Goal: Task Accomplishment & Management: Manage account settings

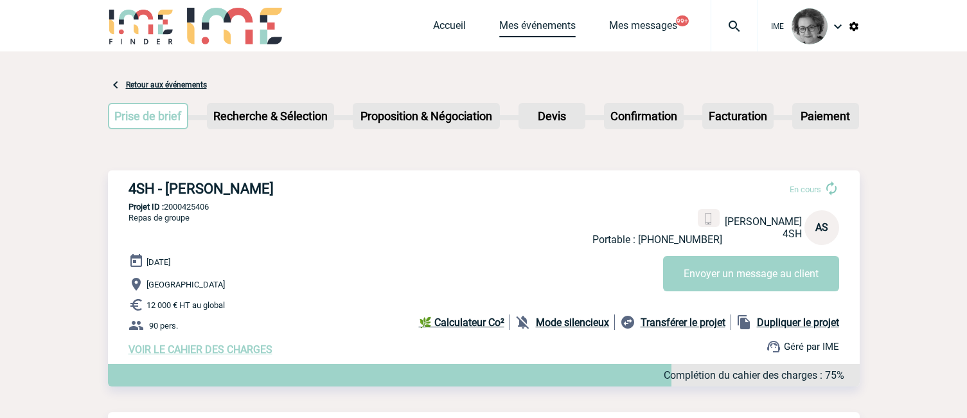
drag, startPoint x: 521, startPoint y: 17, endPoint x: 523, endPoint y: 24, distance: 7.5
click at [521, 17] on div "Accueil Mes événements Mes messages 99+ Projet, client Projet, client" at bounding box center [595, 25] width 325 height 51
click at [518, 26] on link "Mes événements" at bounding box center [537, 28] width 76 height 18
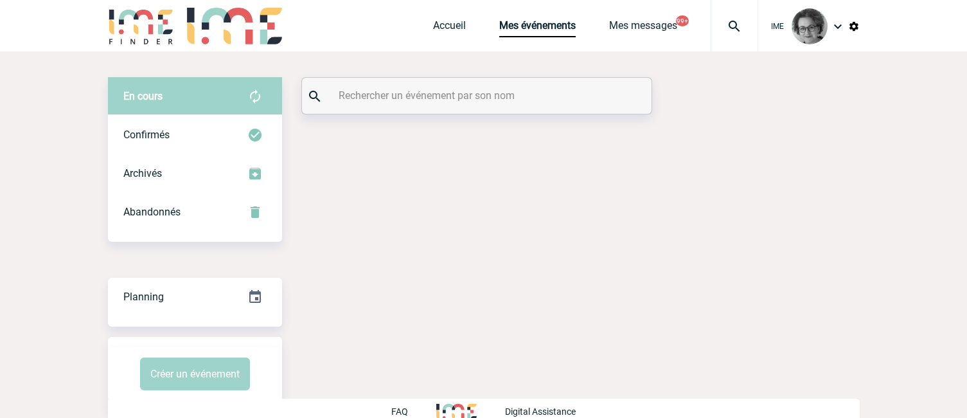
click at [492, 90] on input "text" at bounding box center [478, 95] width 286 height 19
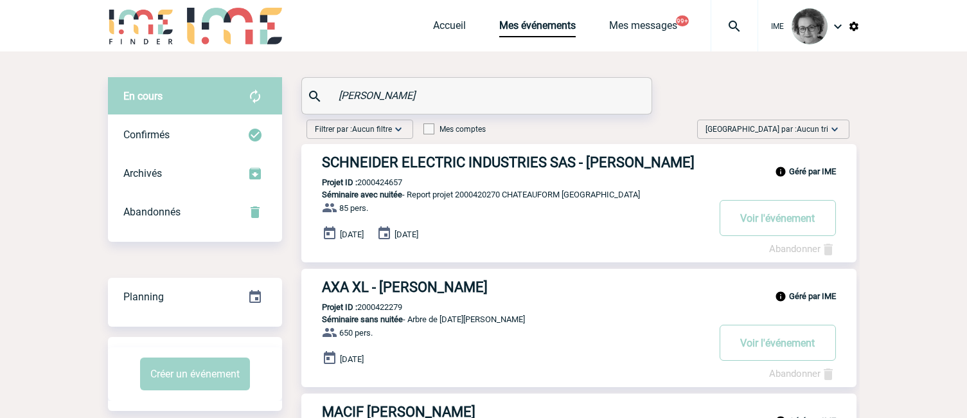
type input "[PERSON_NAME]"
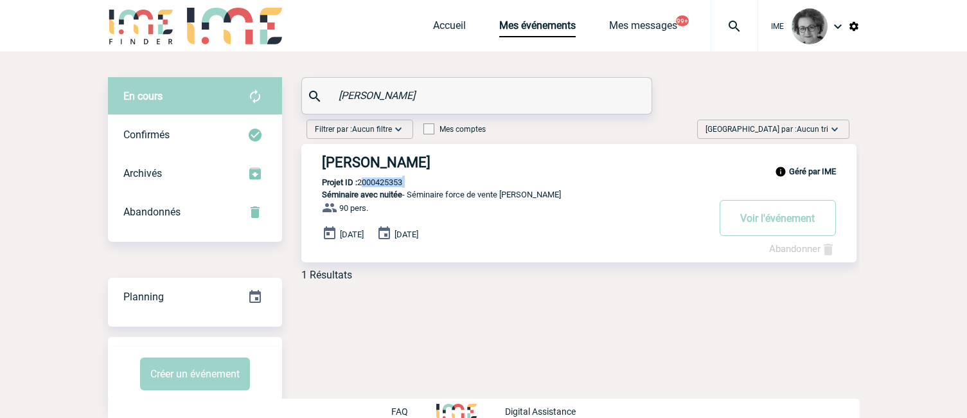
drag, startPoint x: 420, startPoint y: 189, endPoint x: 361, endPoint y: 183, distance: 59.4
click at [361, 183] on div "Géré par IME [PERSON_NAME] Projet ID : 2000425353 Séminaire avec nuitée - Sémin…" at bounding box center [578, 203] width 555 height 118
copy p "2000425353"
click at [783, 223] on button "Voir l'événement" at bounding box center [778, 218] width 116 height 36
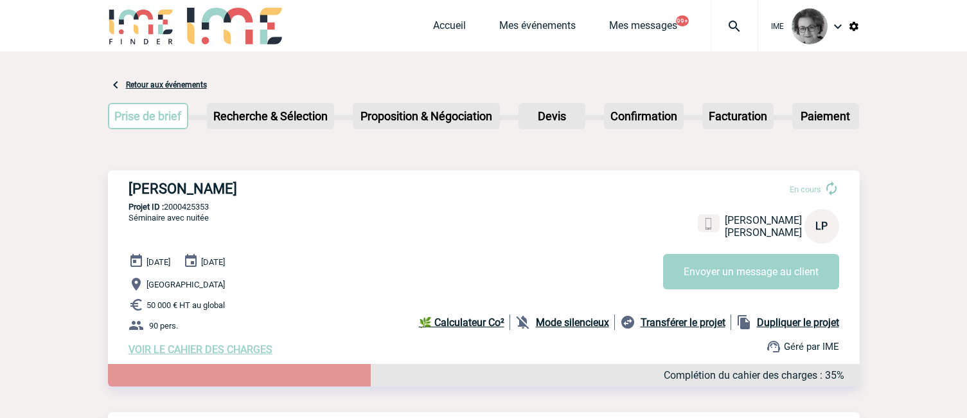
click at [215, 207] on p "Projet ID : 2000425353" at bounding box center [484, 207] width 752 height 10
drag, startPoint x: 206, startPoint y: 206, endPoint x: 167, endPoint y: 212, distance: 39.6
click at [167, 211] on p "Projet ID : 2000425353" at bounding box center [484, 207] width 752 height 10
copy p "2000425353"
click at [220, 139] on div "Prise de brief Etape suivante Recherche & Sélection Etape suivante Devis" at bounding box center [484, 119] width 752 height 52
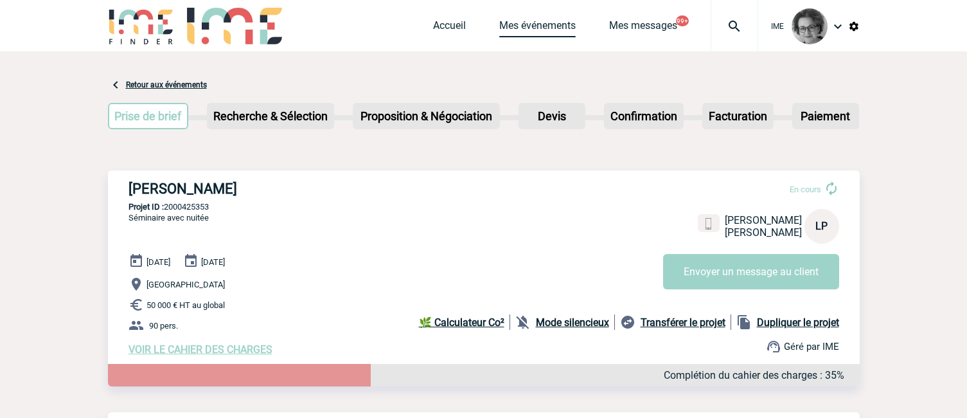
click at [517, 23] on link "Mes événements" at bounding box center [537, 28] width 76 height 18
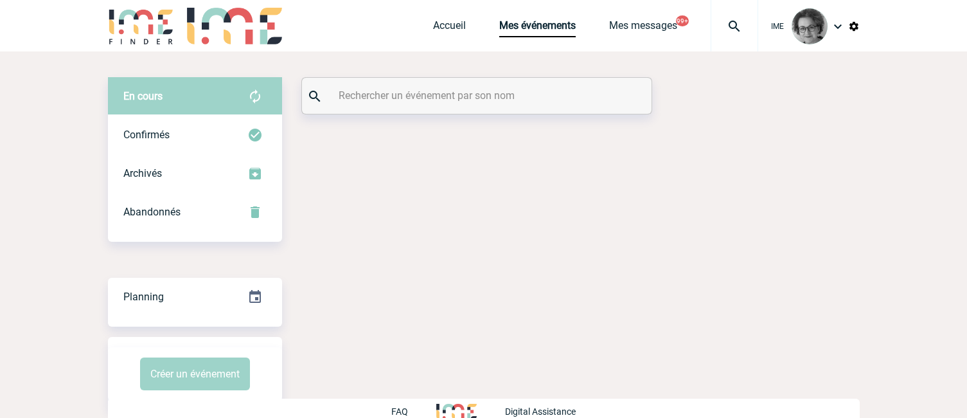
click at [512, 85] on div at bounding box center [477, 96] width 350 height 36
click at [506, 94] on input "text" at bounding box center [478, 95] width 286 height 19
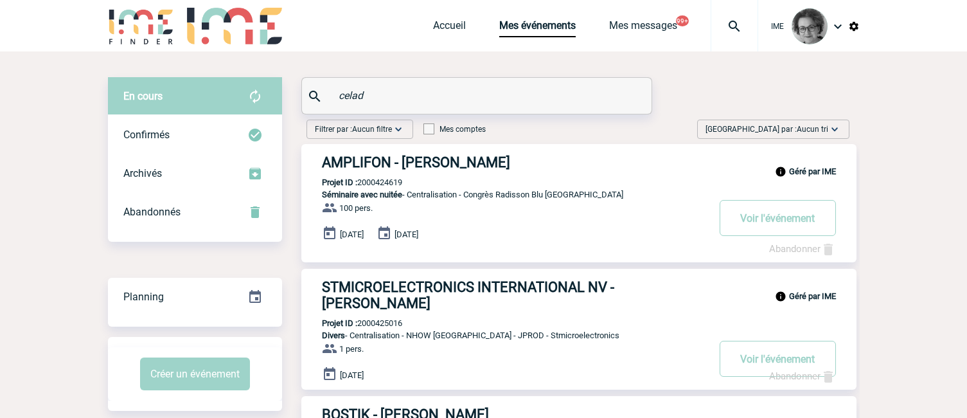
type input "celad"
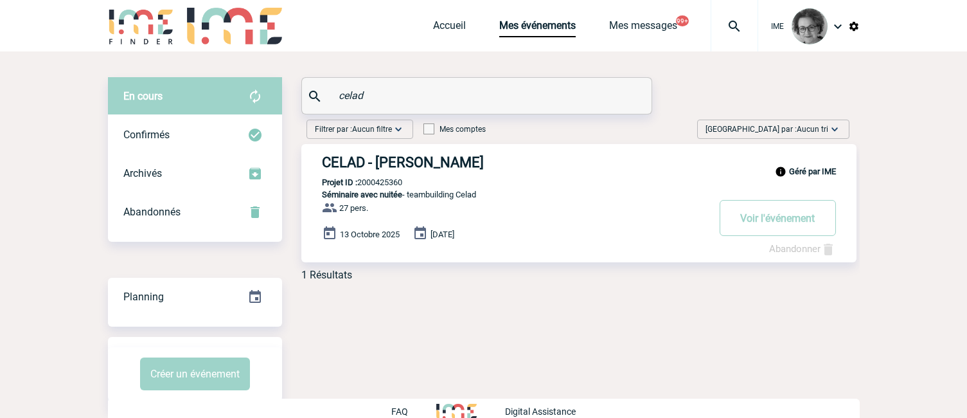
drag, startPoint x: 413, startPoint y: 183, endPoint x: 359, endPoint y: 184, distance: 54.6
click at [359, 184] on div "Géré par IME CELAD - Roberta RIVIELLO-BARBUTO Projet ID : 2000425360 Séminaire …" at bounding box center [578, 203] width 555 height 118
copy p "2000425360"
click at [53, 256] on body "IME Accueil Mes événements" at bounding box center [483, 218] width 967 height 436
click at [762, 218] on button "Voir l'événement" at bounding box center [778, 218] width 116 height 36
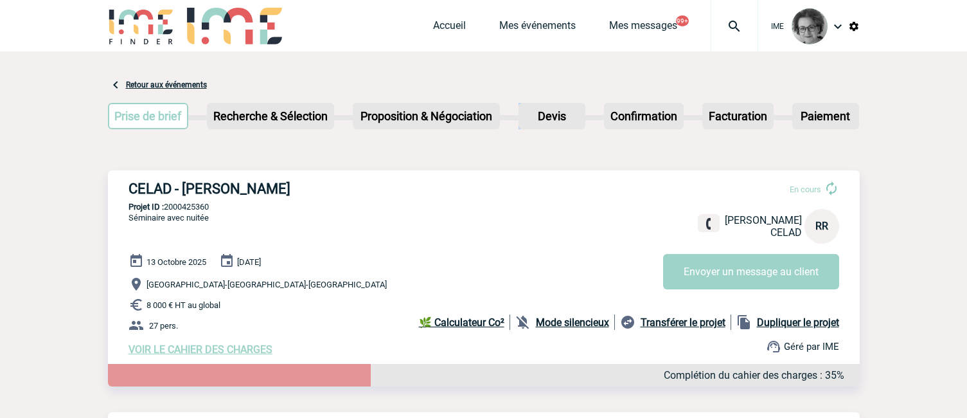
drag, startPoint x: 519, startPoint y: 75, endPoint x: 528, endPoint y: 76, distance: 8.6
click at [177, 352] on span "VOIR LE CAHIER DES CHARGES" at bounding box center [201, 349] width 144 height 12
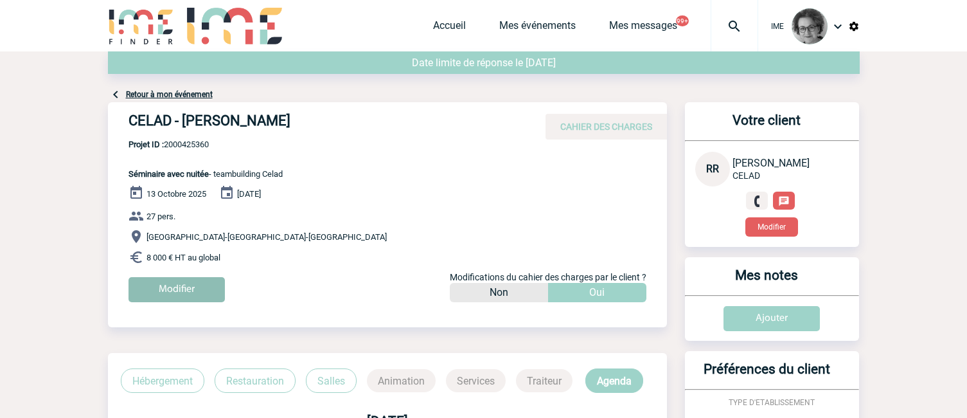
click at [174, 287] on input "Modifier" at bounding box center [177, 289] width 96 height 25
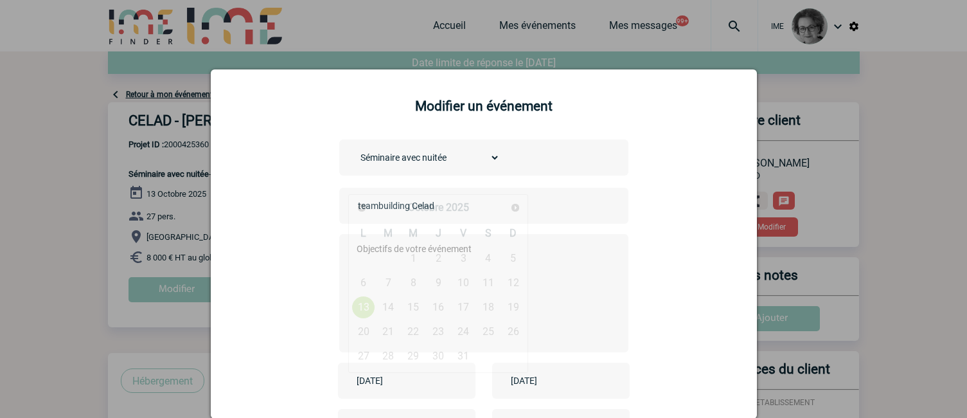
click at [431, 380] on input "2025-10-13" at bounding box center [397, 380] width 89 height 17
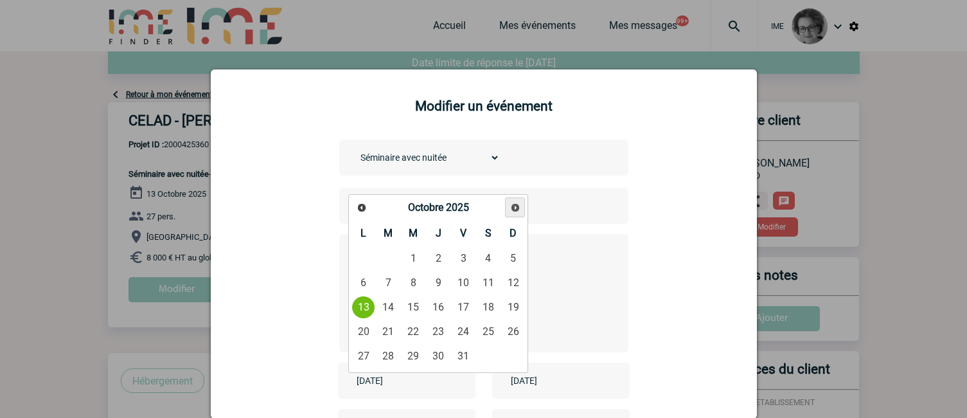
click at [516, 202] on span "Suivant" at bounding box center [515, 207] width 10 height 10
click at [442, 331] on link "20" at bounding box center [439, 331] width 24 height 23
type input "2025-11-20"
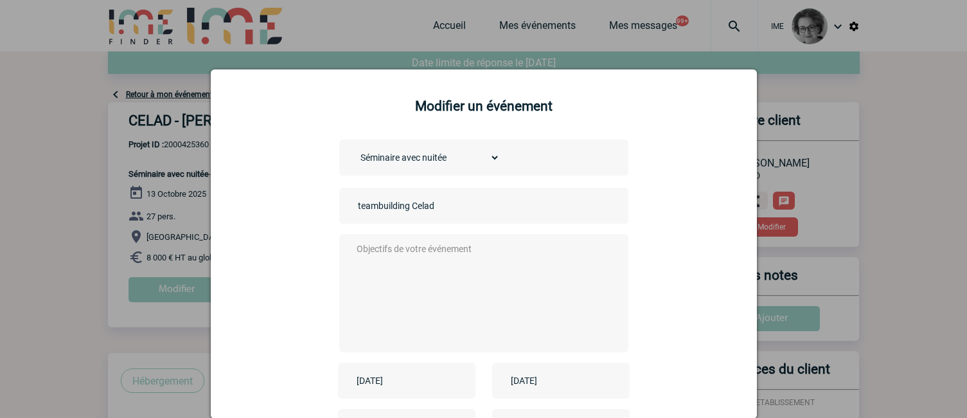
click at [523, 375] on input "2025-10-14" at bounding box center [552, 380] width 89 height 17
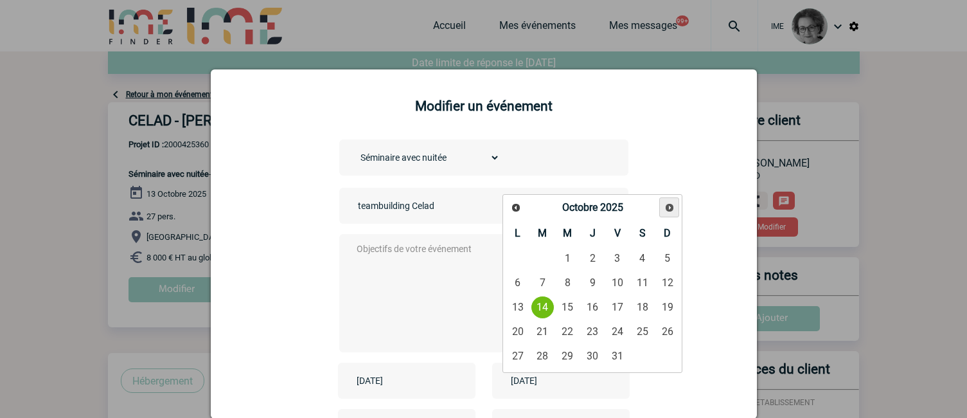
click at [671, 206] on span "Suivant" at bounding box center [670, 207] width 10 height 10
click at [618, 333] on link "21" at bounding box center [618, 331] width 24 height 23
type input "2025-11-21"
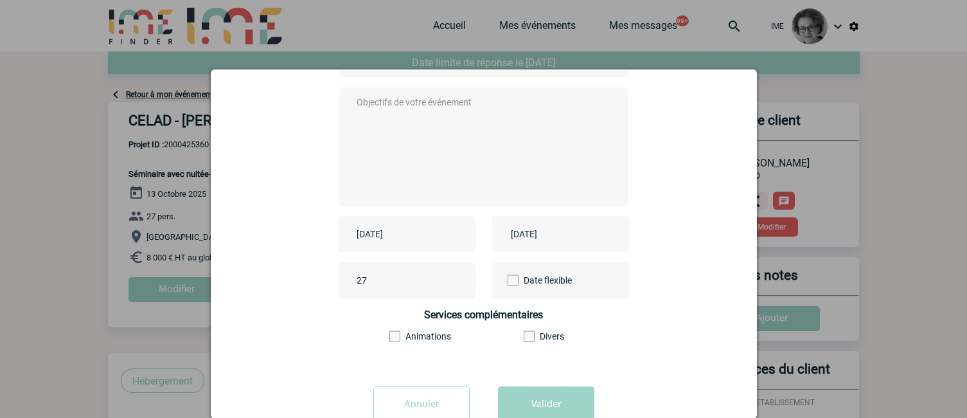
scroll to position [181, 0]
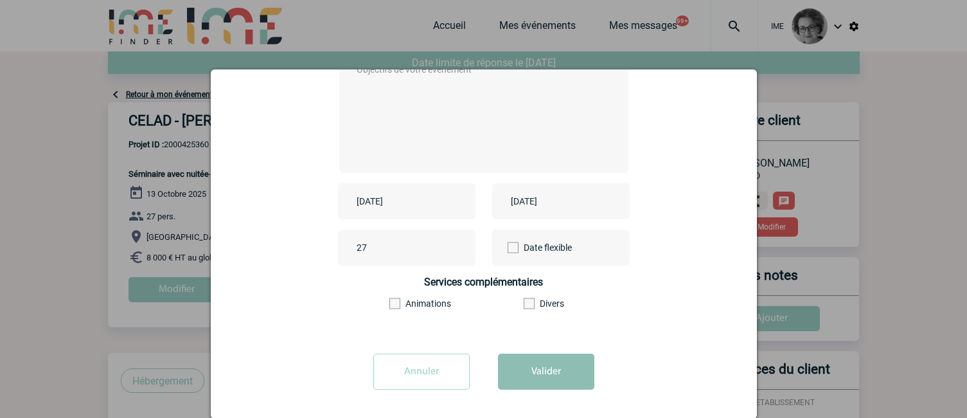
click at [533, 360] on button "Valider" at bounding box center [546, 371] width 96 height 36
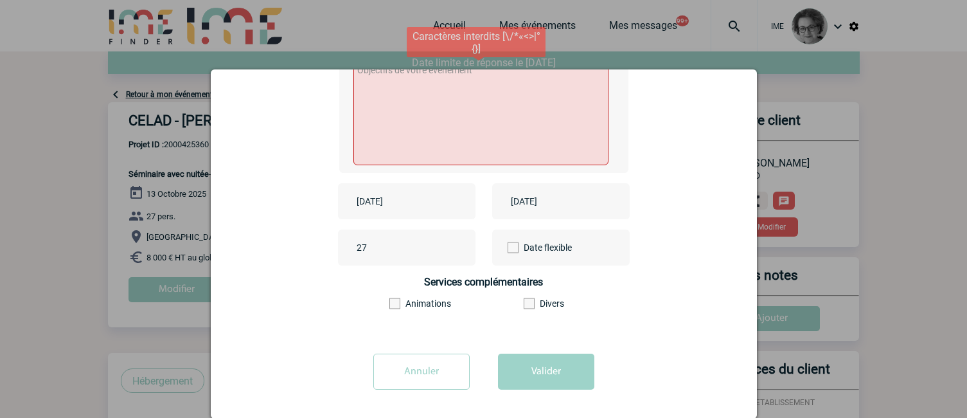
click at [465, 129] on textarea at bounding box center [480, 113] width 255 height 104
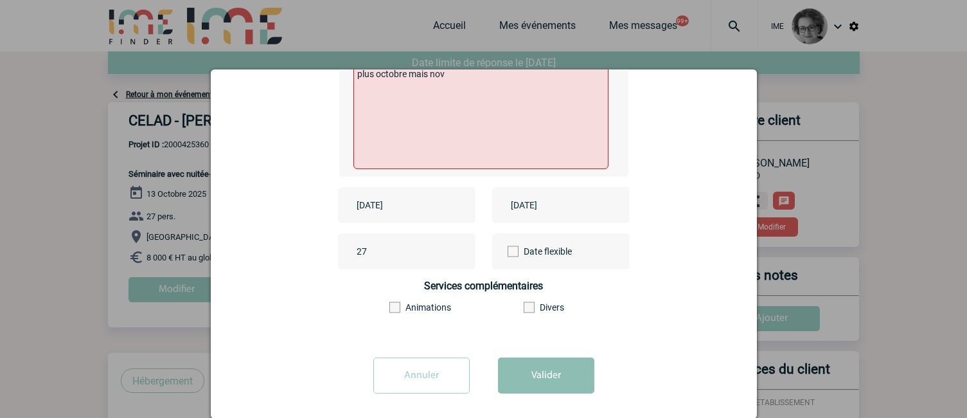
type textarea "plus octobre mais nov"
click at [537, 369] on button "Valider" at bounding box center [546, 375] width 96 height 36
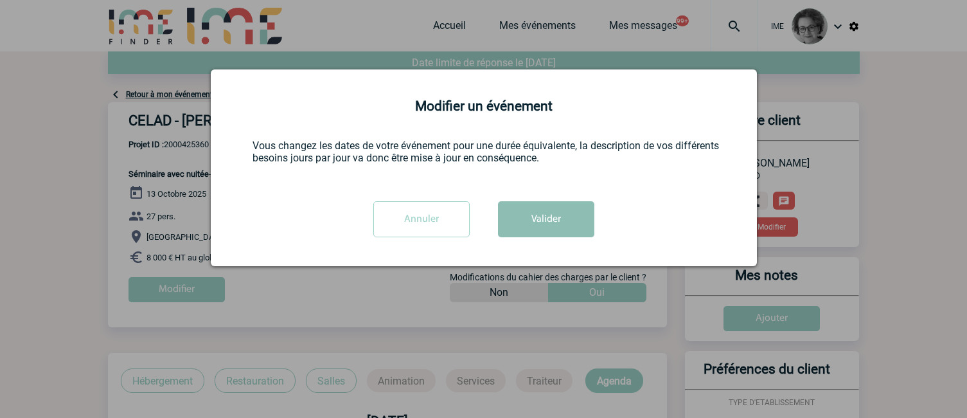
click at [535, 225] on button "Valider" at bounding box center [546, 219] width 96 height 36
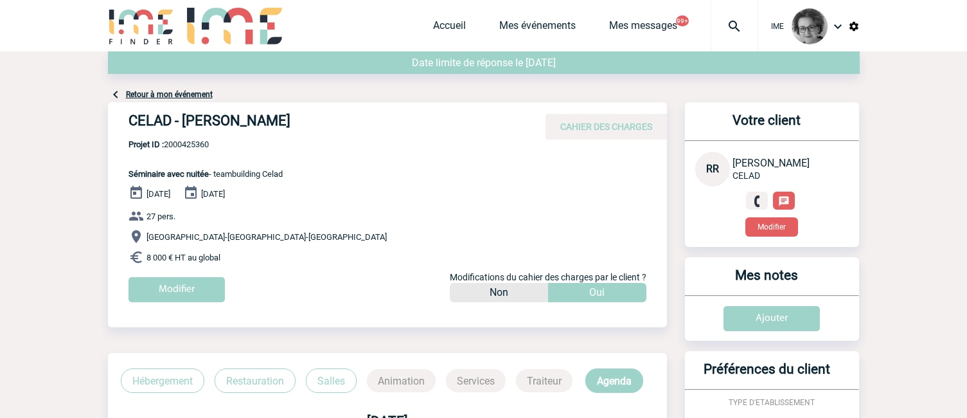
click at [148, 93] on link "Retour à mon événement" at bounding box center [169, 94] width 87 height 9
